Goal: Transaction & Acquisition: Obtain resource

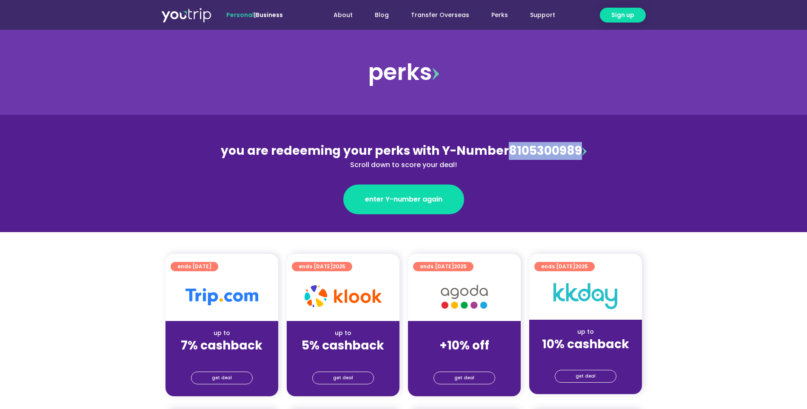
drag, startPoint x: 575, startPoint y: 145, endPoint x: 507, endPoint y: 156, distance: 68.9
click at [507, 156] on div "you are redeeming your perks with Y-Number 8105300989 Scroll down to score your…" at bounding box center [403, 156] width 369 height 28
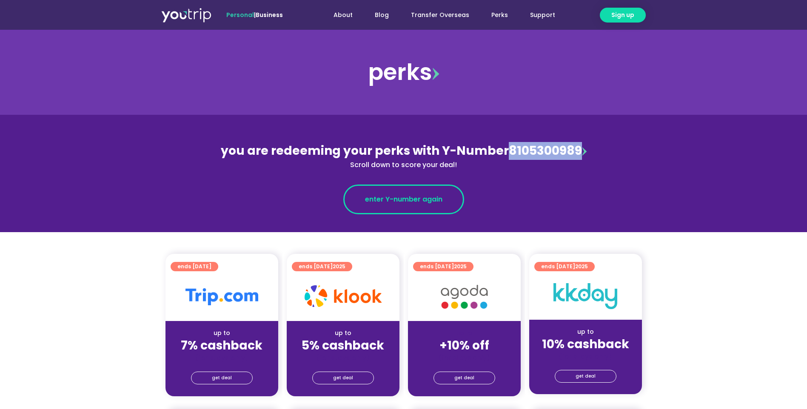
copy div "8105300989"
click at [412, 199] on span "enter Y-number again" at bounding box center [403, 199] width 77 height 10
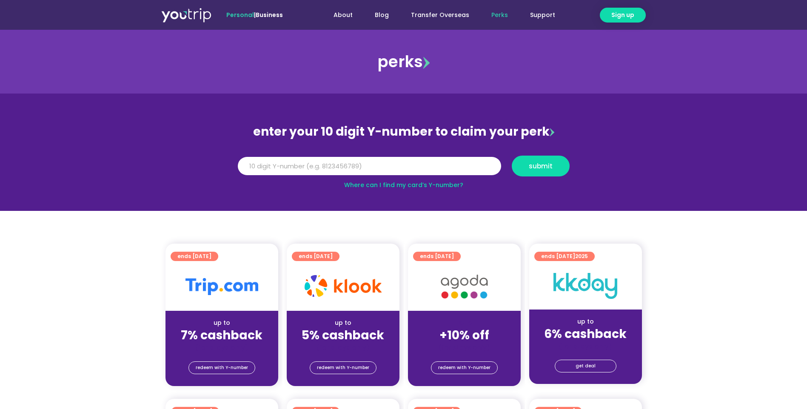
click at [348, 159] on input "Y Number" at bounding box center [369, 166] width 263 height 19
type input "8105300989"
click at [547, 171] on button "submit" at bounding box center [541, 166] width 58 height 21
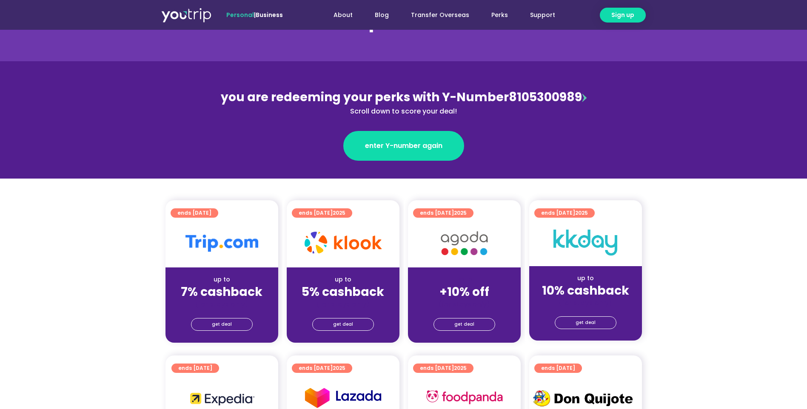
scroll to position [114, 0]
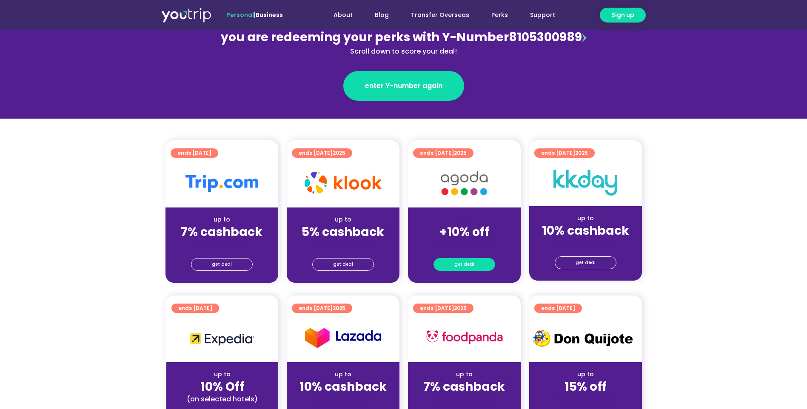
click at [459, 266] on span "get deal" at bounding box center [464, 265] width 20 height 12
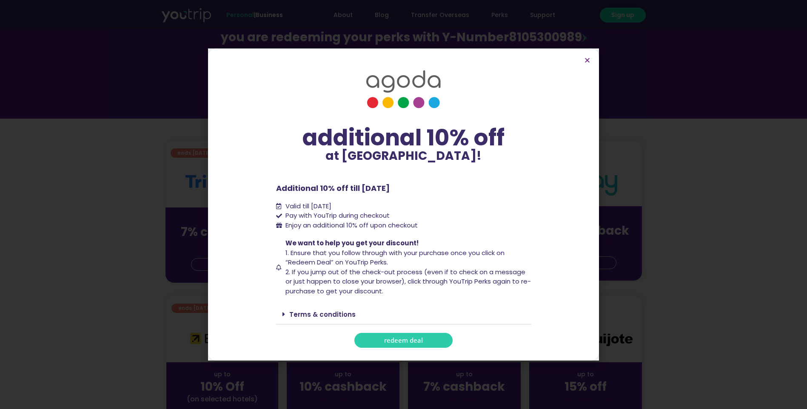
click at [412, 344] on span "redeem deal" at bounding box center [403, 340] width 39 height 6
